Goal: Ask a question

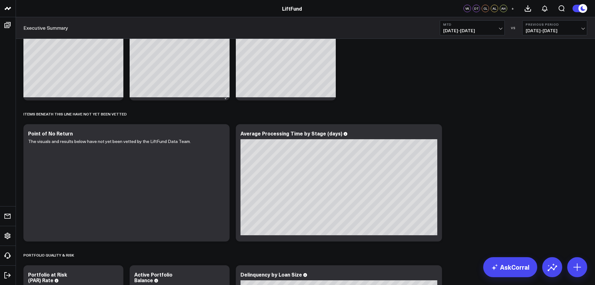
scroll to position [406, 0]
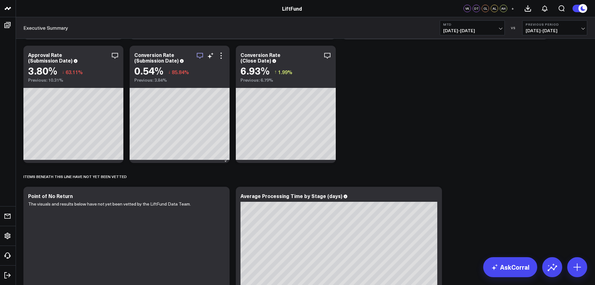
click at [200, 56] on icon "button" at bounding box center [199, 55] width 7 height 7
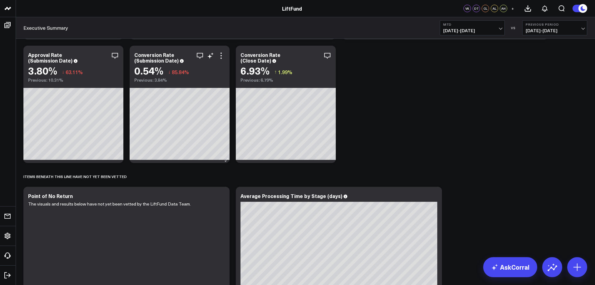
scroll to position [312, 0]
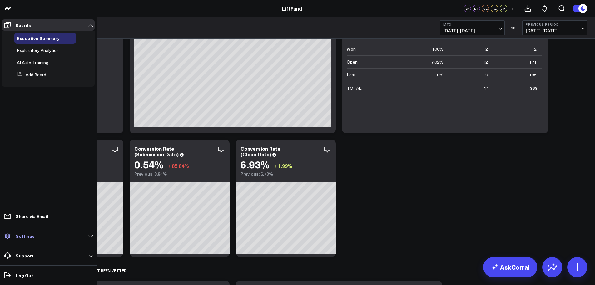
click at [19, 233] on p "Settings" at bounding box center [25, 235] width 19 height 5
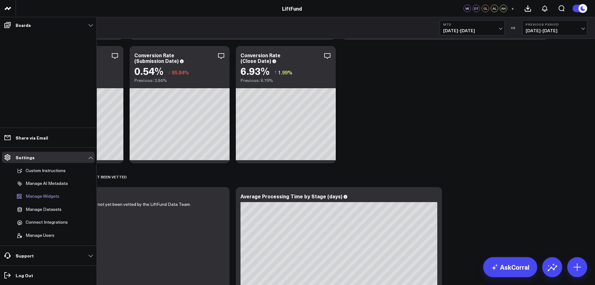
scroll to position [406, 0]
click at [58, 77] on ul "Boards Executive Summary Exploratory Analytics AI Auto Training Add Board Share…" at bounding box center [48, 150] width 97 height 267
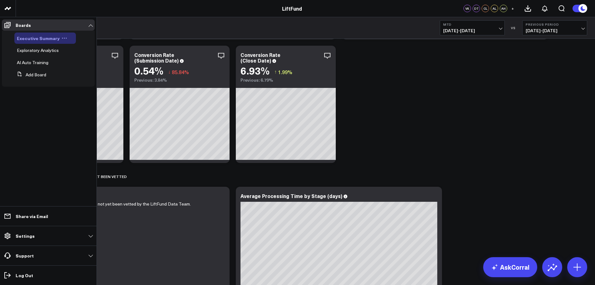
click at [31, 39] on span "Executive Summary" at bounding box center [38, 38] width 43 height 6
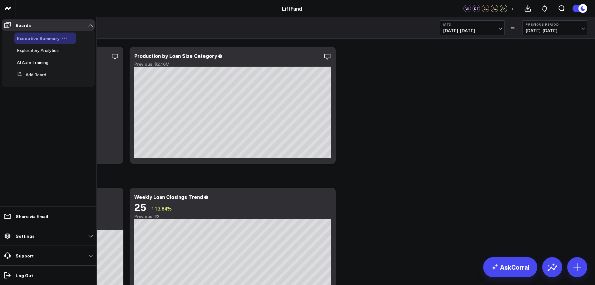
click at [63, 37] on icon at bounding box center [65, 38] width 6 height 6
click at [17, 103] on ul "Boards Executive Summary Edit Name Edit Permissions Duplicate Board Delete Boar…" at bounding box center [48, 150] width 97 height 267
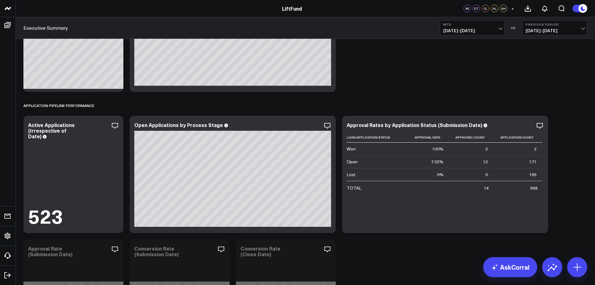
scroll to position [219, 0]
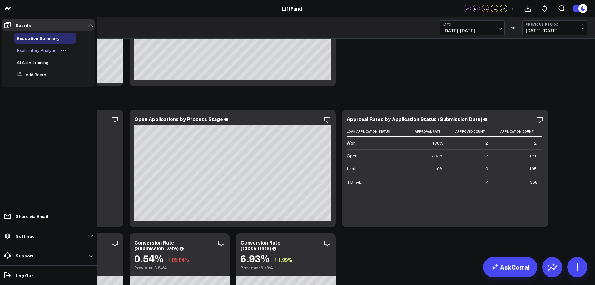
click at [36, 47] on span "Exploratory Analytics" at bounding box center [38, 50] width 42 height 6
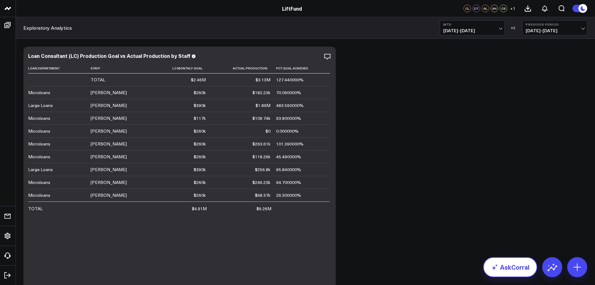
click at [498, 263] on icon at bounding box center [494, 266] width 7 height 7
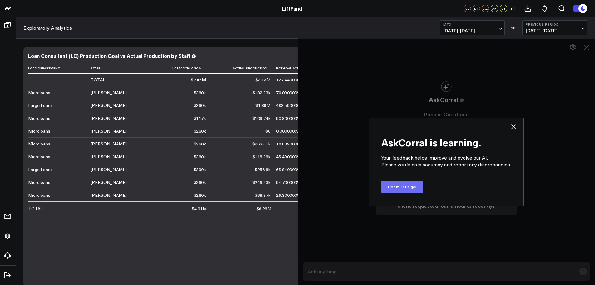
click at [417, 185] on button "Got it. Let's go!" at bounding box center [403, 186] width 42 height 12
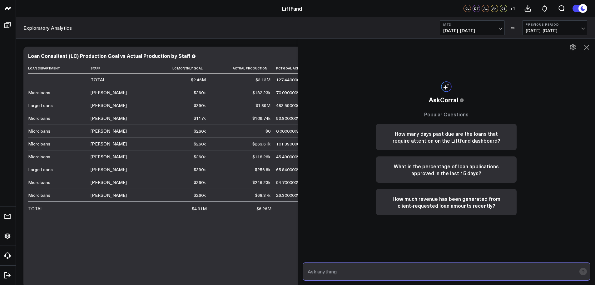
click at [356, 274] on input "text" at bounding box center [441, 271] width 271 height 11
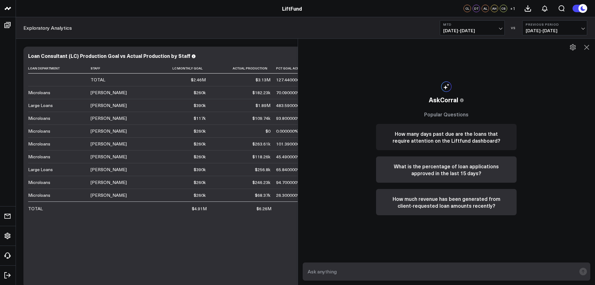
click at [488, 144] on button "How many days past due are the loans that require attention on the Liftfund das…" at bounding box center [446, 137] width 141 height 26
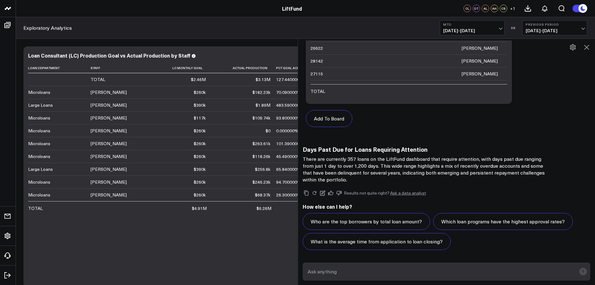
scroll to position [43, 0]
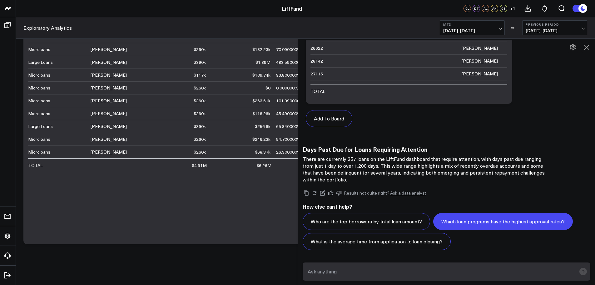
click at [537, 222] on button "Which loan programs have the highest approval rates?" at bounding box center [503, 221] width 140 height 17
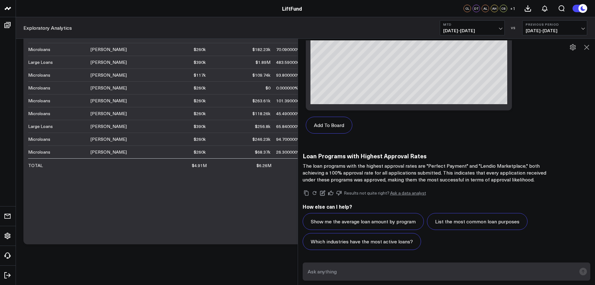
scroll to position [1006, 0]
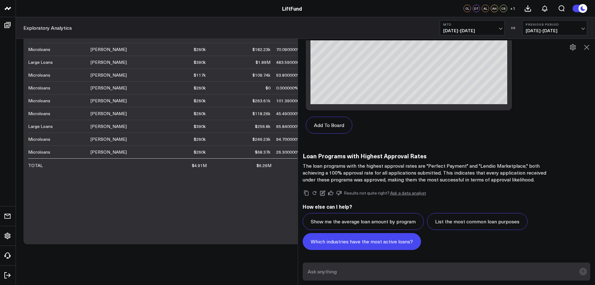
click at [393, 241] on button "Which industries have the most active loans?" at bounding box center [362, 241] width 118 height 17
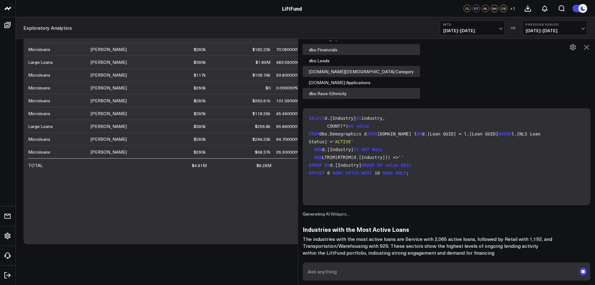
scroll to position [1231, 0]
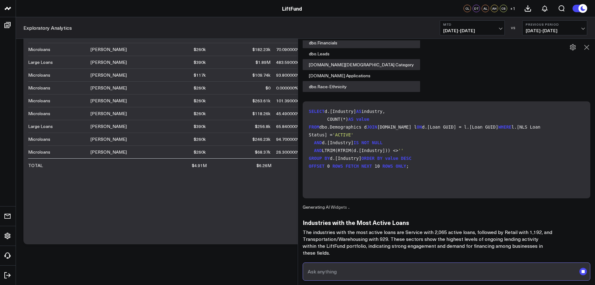
click at [373, 271] on input "text" at bounding box center [441, 271] width 271 height 11
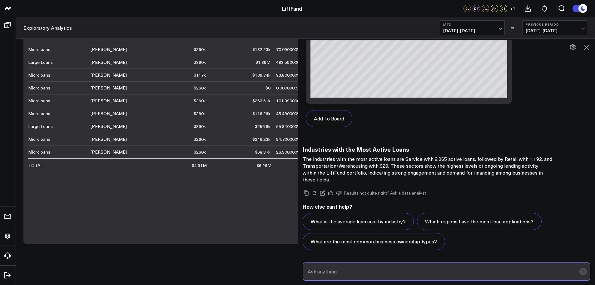
scroll to position [1758, 0]
